Goal: Transaction & Acquisition: Book appointment/travel/reservation

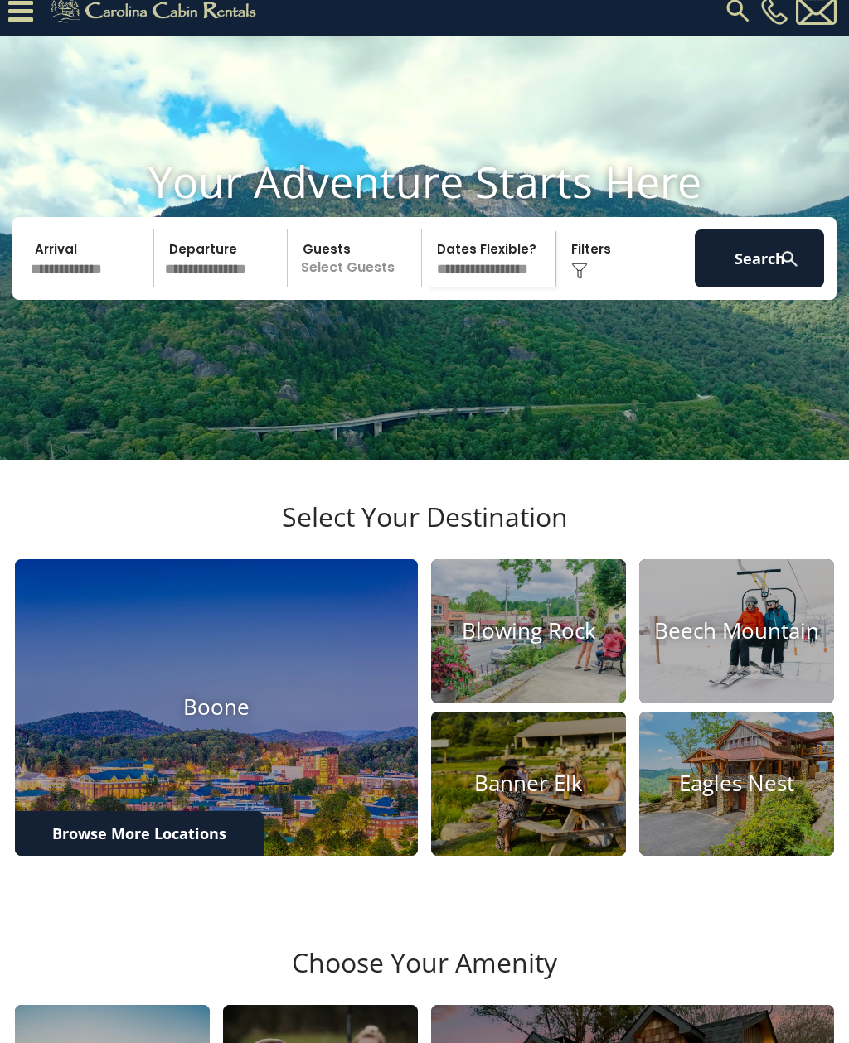
scroll to position [16, 0]
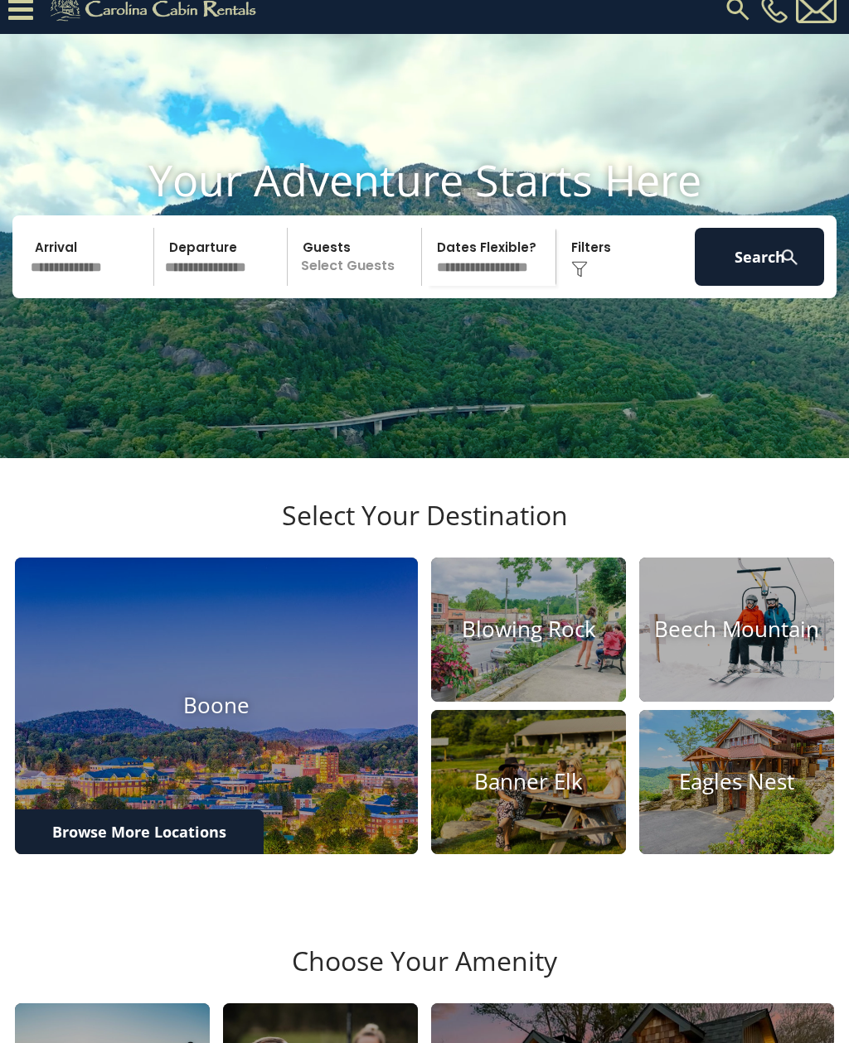
click at [104, 286] on input "text" at bounding box center [89, 257] width 129 height 58
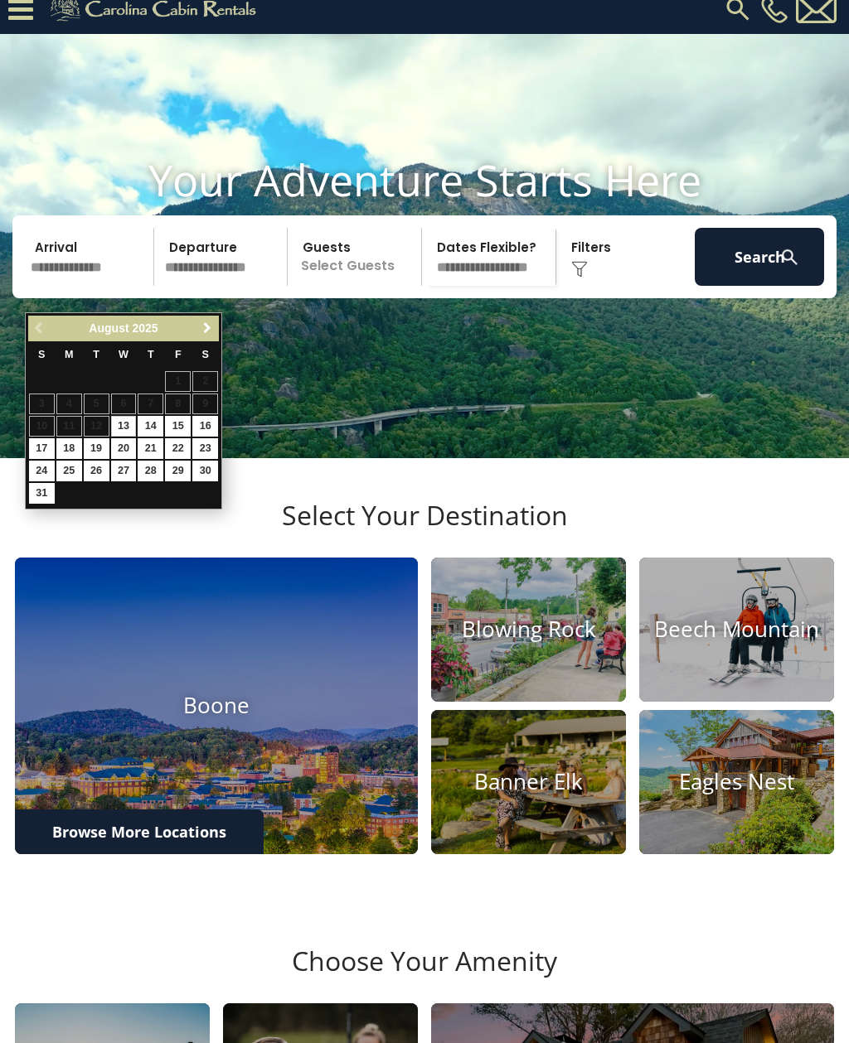
click at [204, 327] on span "Next" at bounding box center [207, 328] width 13 height 13
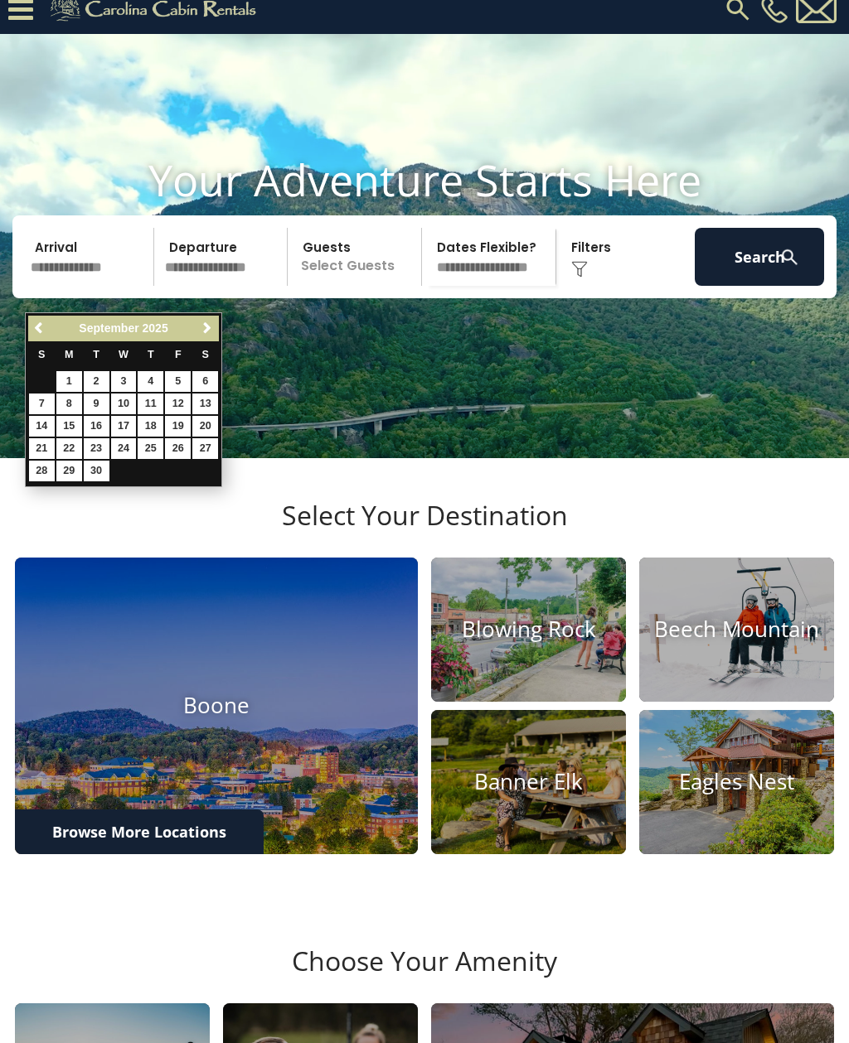
click at [201, 327] on span "Next" at bounding box center [207, 328] width 13 height 13
click at [205, 325] on span "Next" at bounding box center [207, 328] width 13 height 13
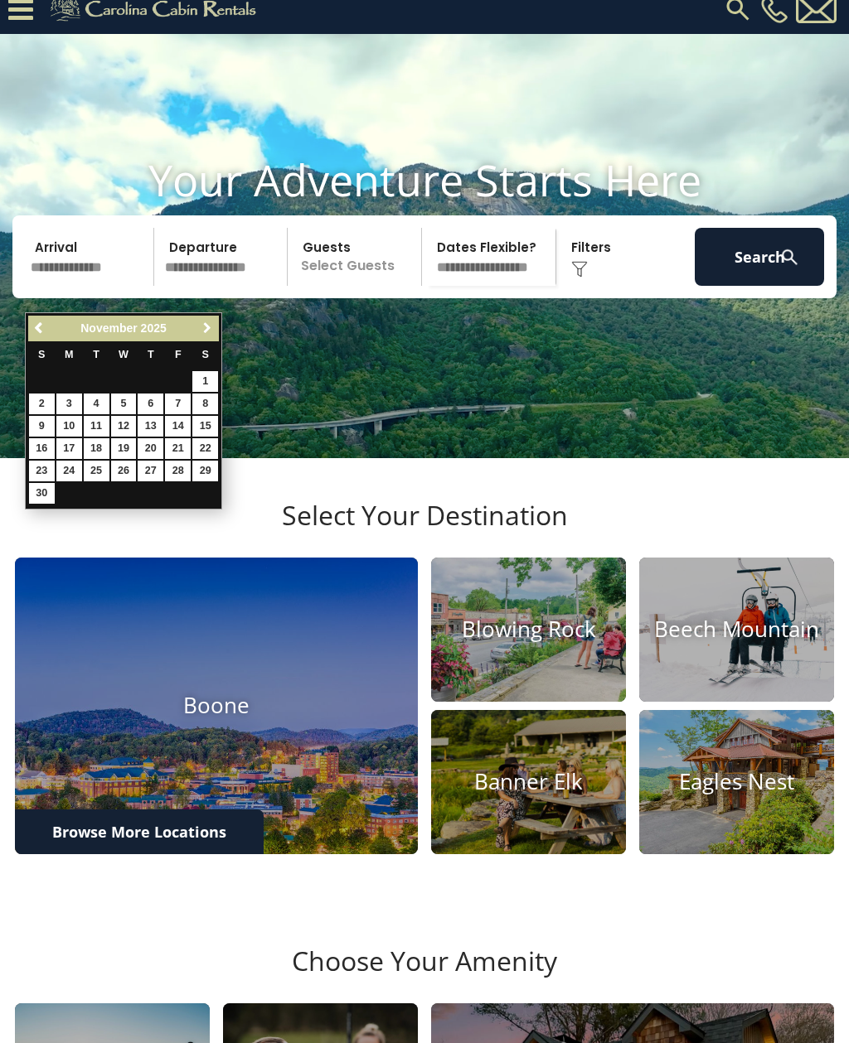
click at [205, 326] on span "Next" at bounding box center [207, 328] width 13 height 13
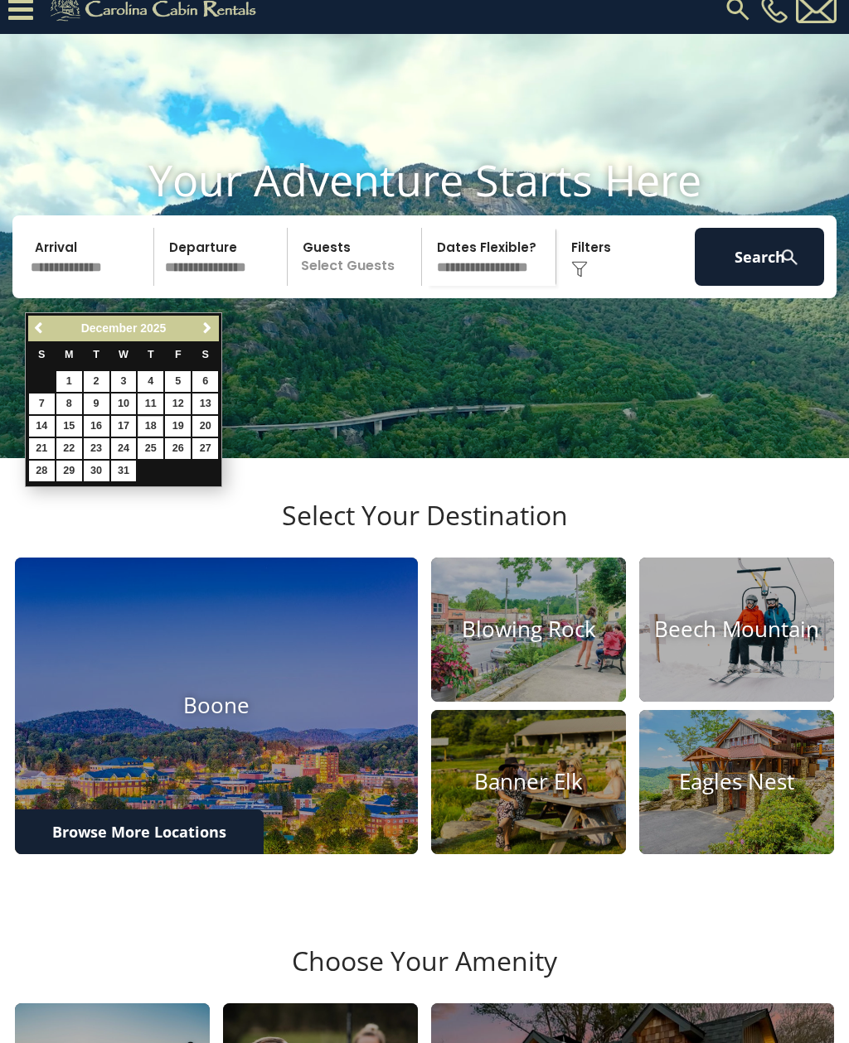
click at [158, 419] on link "18" at bounding box center [151, 426] width 26 height 21
type input "********"
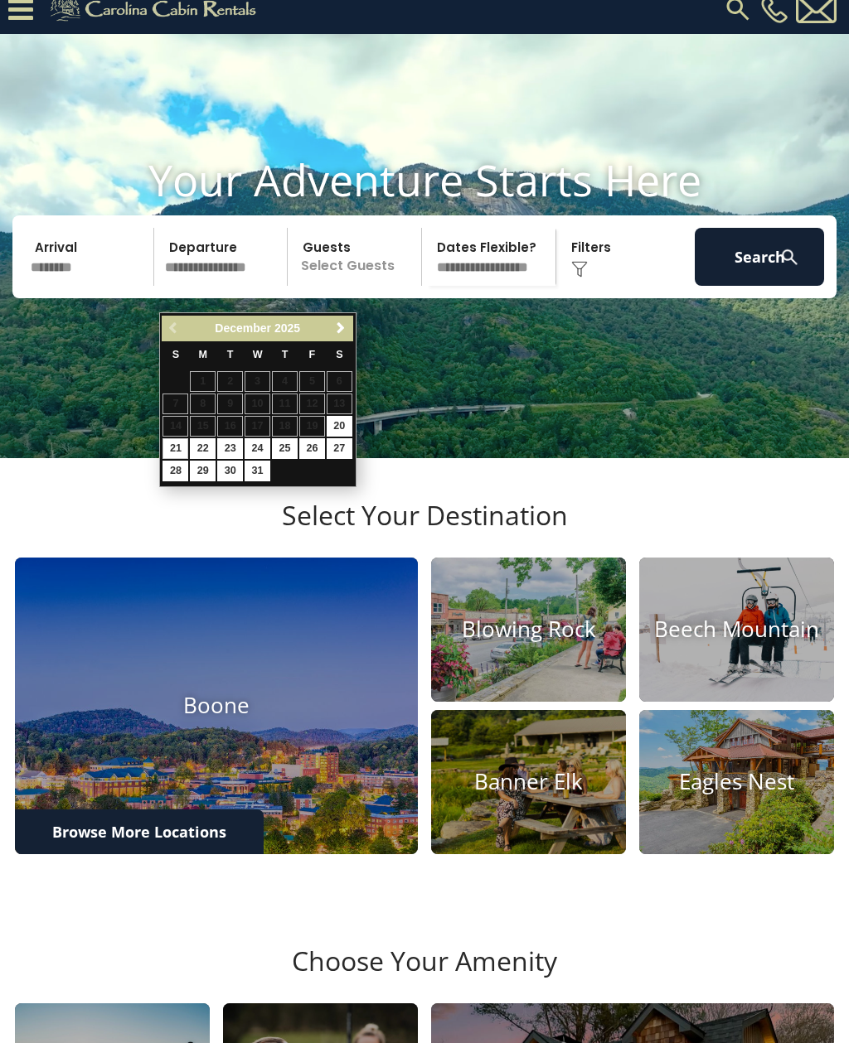
click at [173, 449] on link "21" at bounding box center [175, 448] width 26 height 21
type input "********"
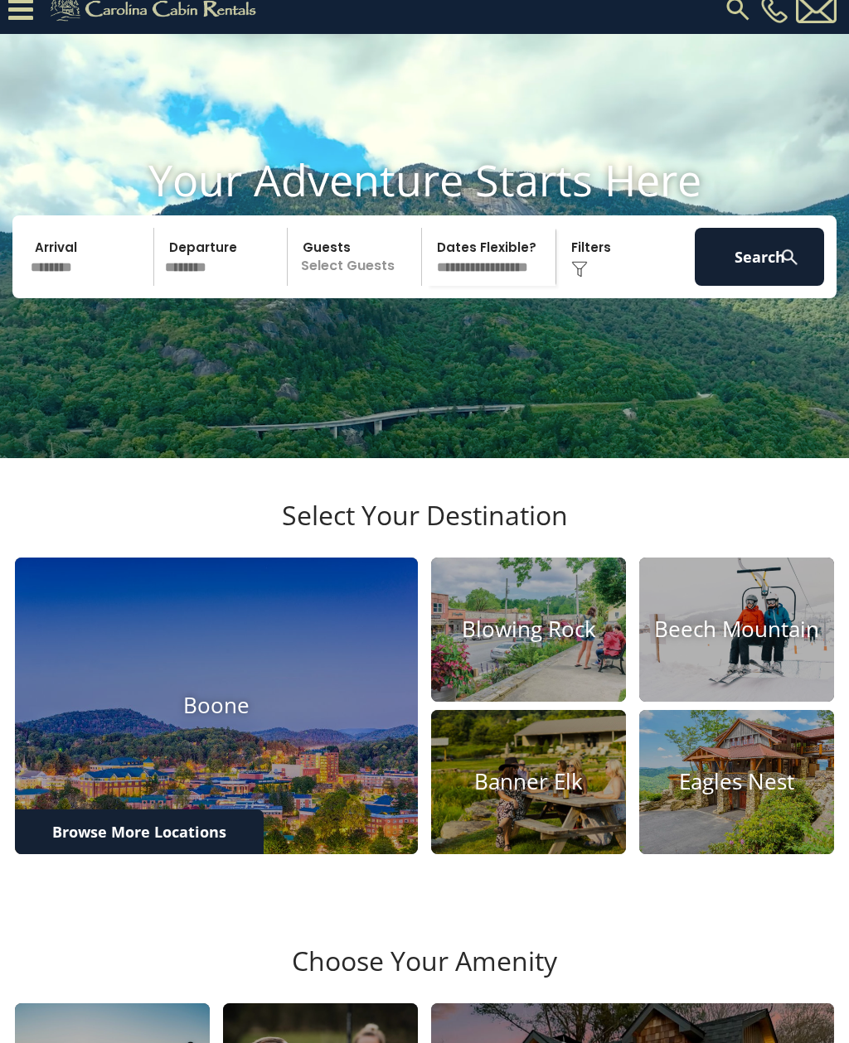
click at [381, 277] on p "Select Guests" at bounding box center [357, 257] width 128 height 58
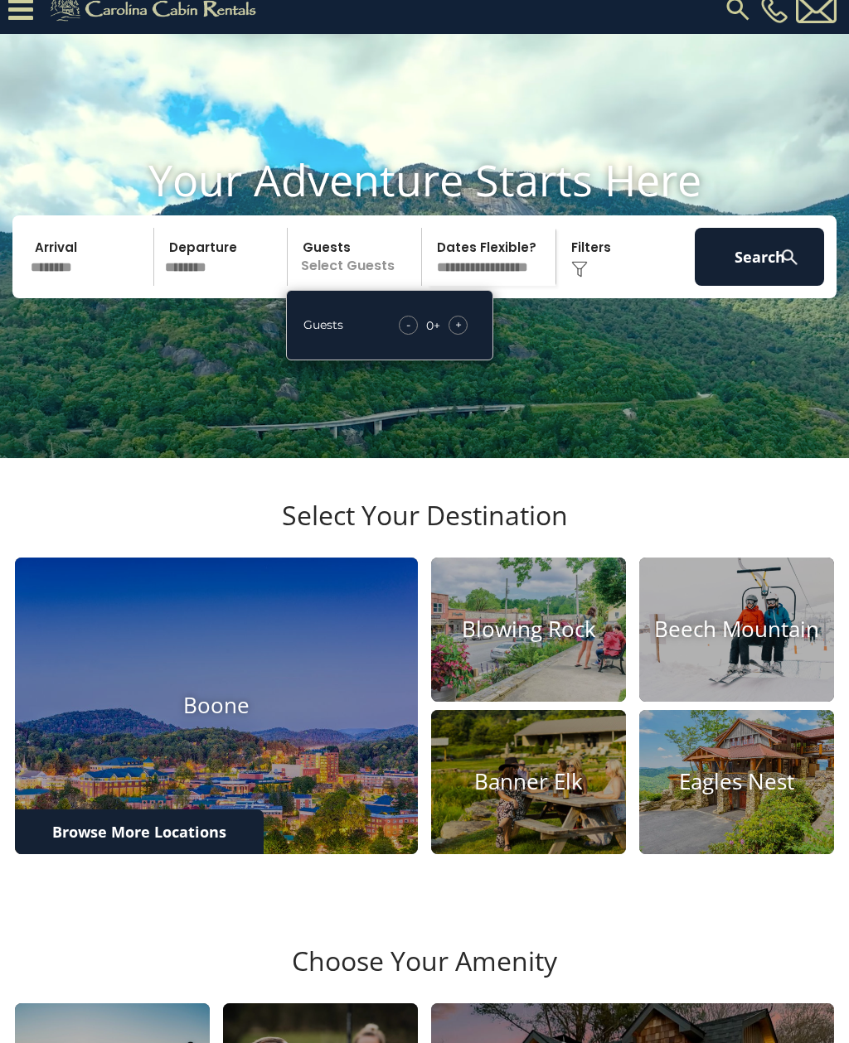
click at [467, 335] on div "- 0 + +" at bounding box center [432, 325] width 85 height 19
click at [461, 333] on span "+" at bounding box center [458, 325] width 7 height 17
click at [456, 333] on span "+" at bounding box center [458, 325] width 7 height 17
click at [457, 333] on span "+" at bounding box center [458, 325] width 7 height 17
click at [763, 286] on button "Search" at bounding box center [758, 257] width 129 height 58
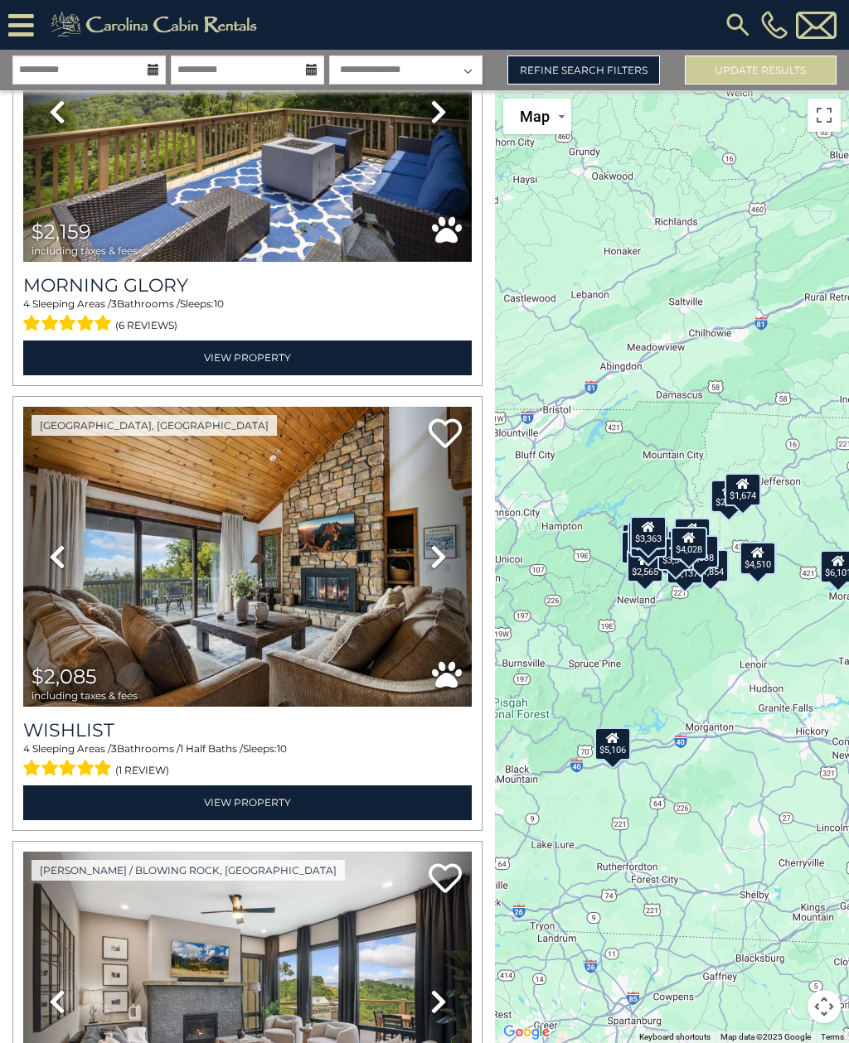
scroll to position [5702, 0]
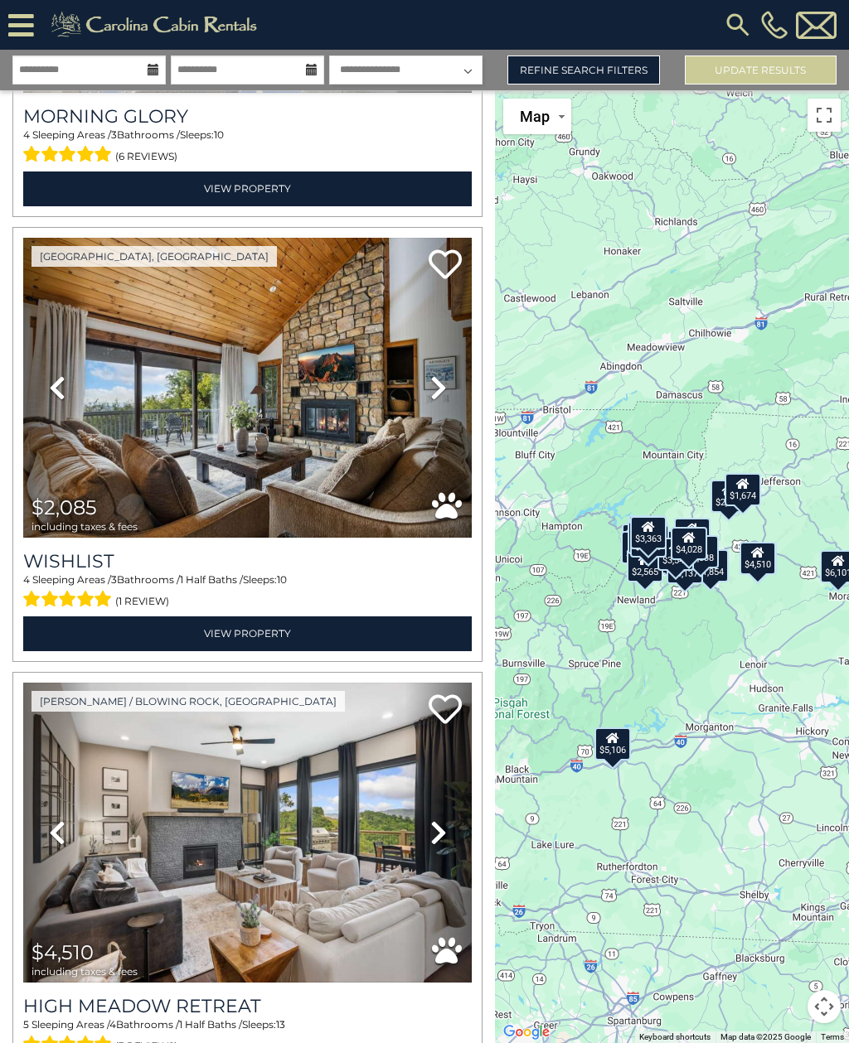
click at [593, 69] on link "Refine Search Filters" at bounding box center [583, 70] width 152 height 29
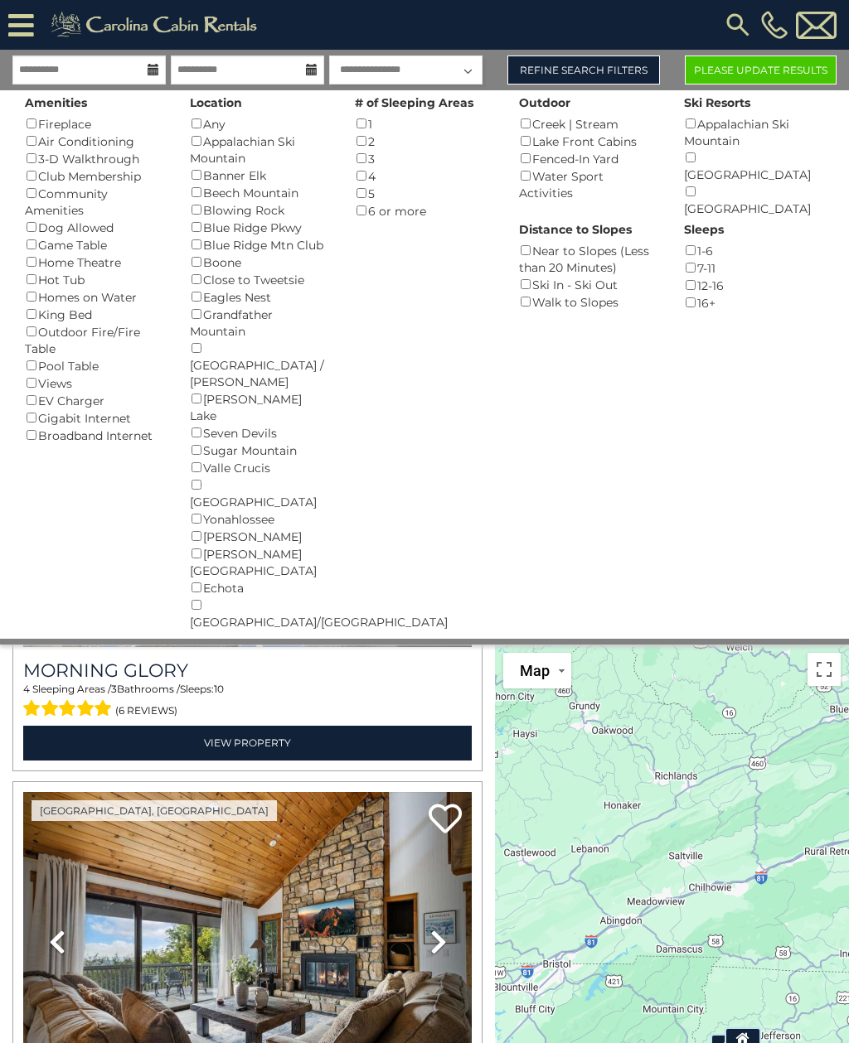
click at [790, 65] on button "Please Update Results" at bounding box center [761, 70] width 152 height 29
